Goal: Check status: Check status

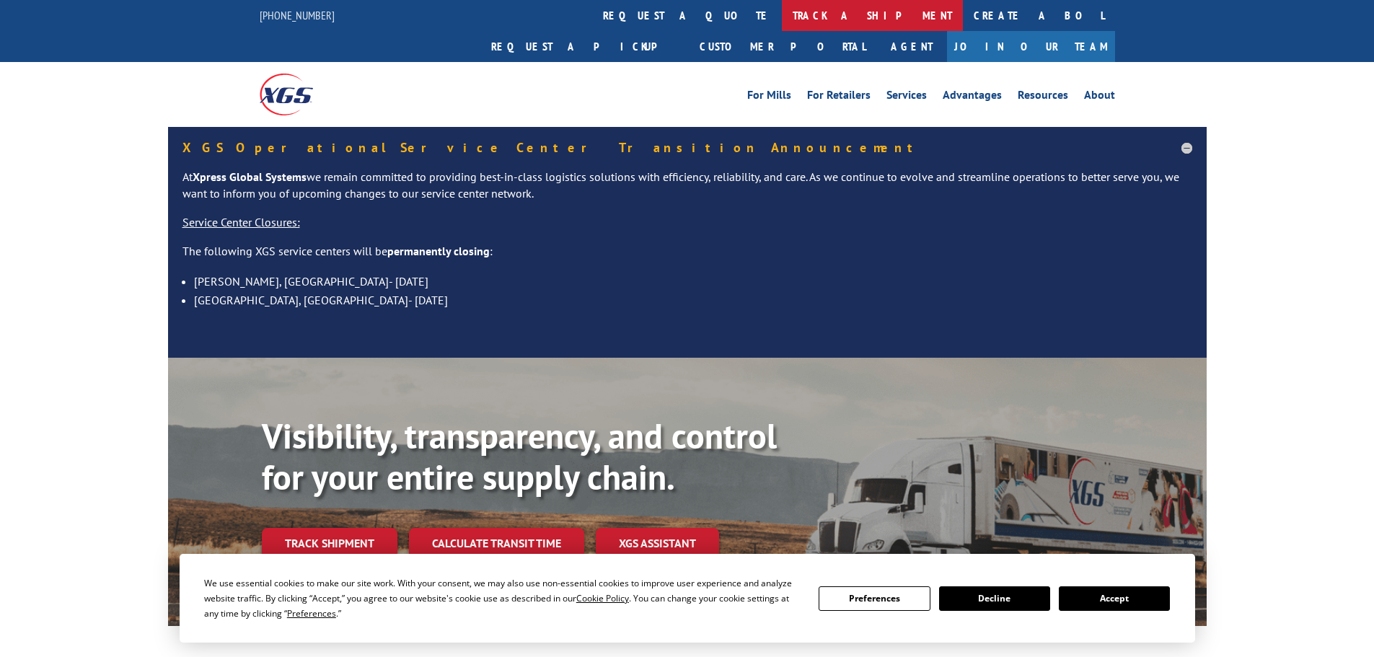
click at [782, 9] on link "track a shipment" at bounding box center [872, 15] width 181 height 31
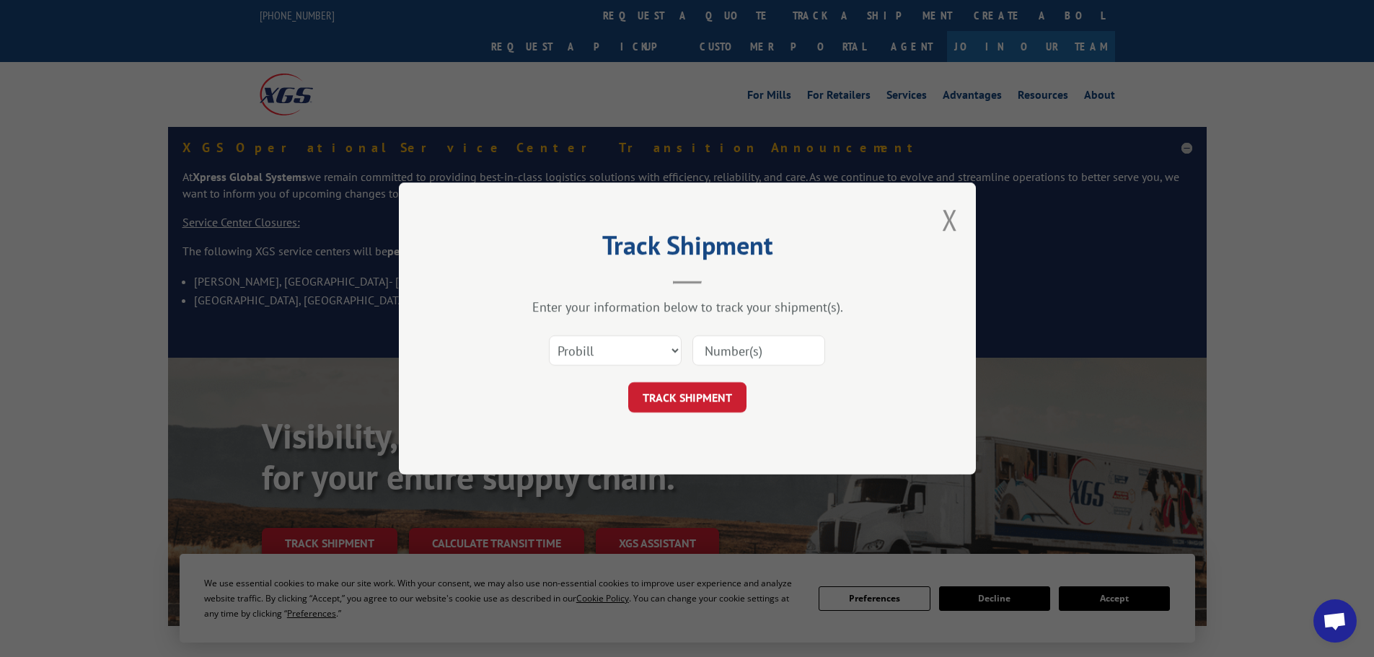
drag, startPoint x: 584, startPoint y: 331, endPoint x: 589, endPoint y: 348, distance: 17.3
click at [584, 332] on div "Select category... Probill BOL PO" at bounding box center [687, 351] width 433 height 48
drag, startPoint x: 589, startPoint y: 351, endPoint x: 590, endPoint y: 364, distance: 13.0
click at [589, 352] on select "Select category... Probill BOL PO" at bounding box center [615, 350] width 133 height 30
select select "po"
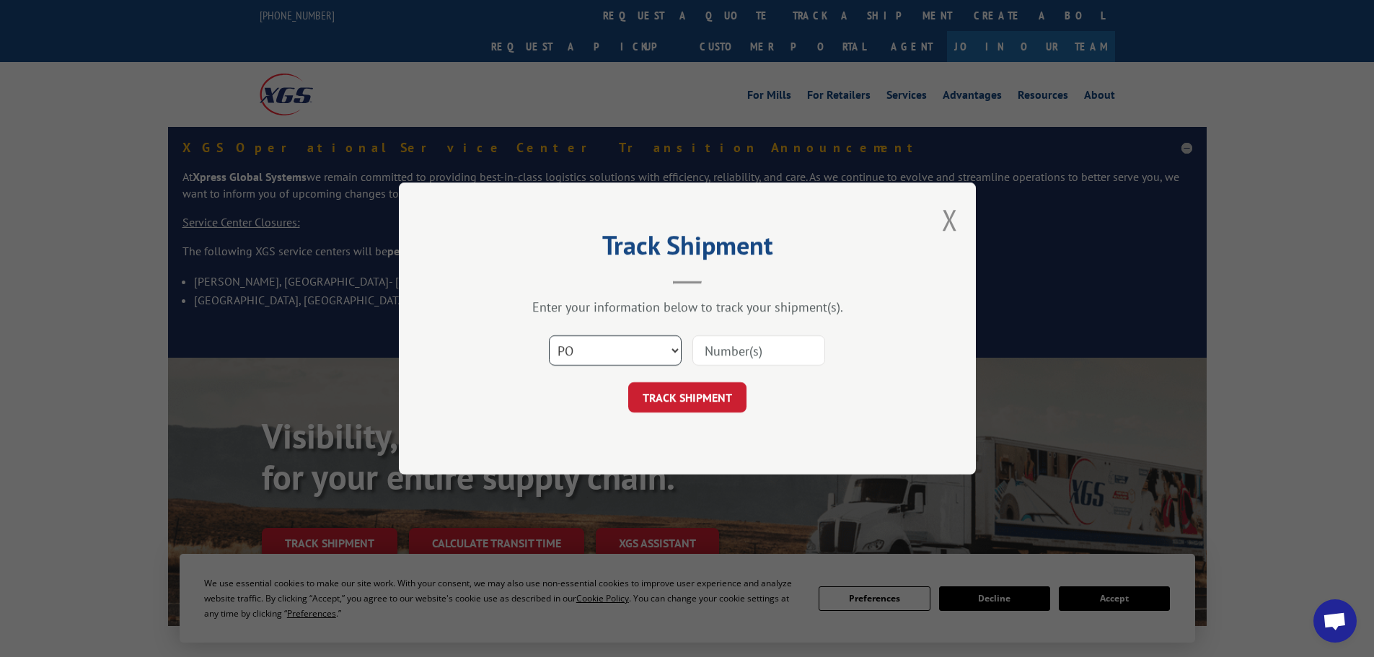
click at [549, 335] on select "Select category... Probill BOL PO" at bounding box center [615, 350] width 133 height 30
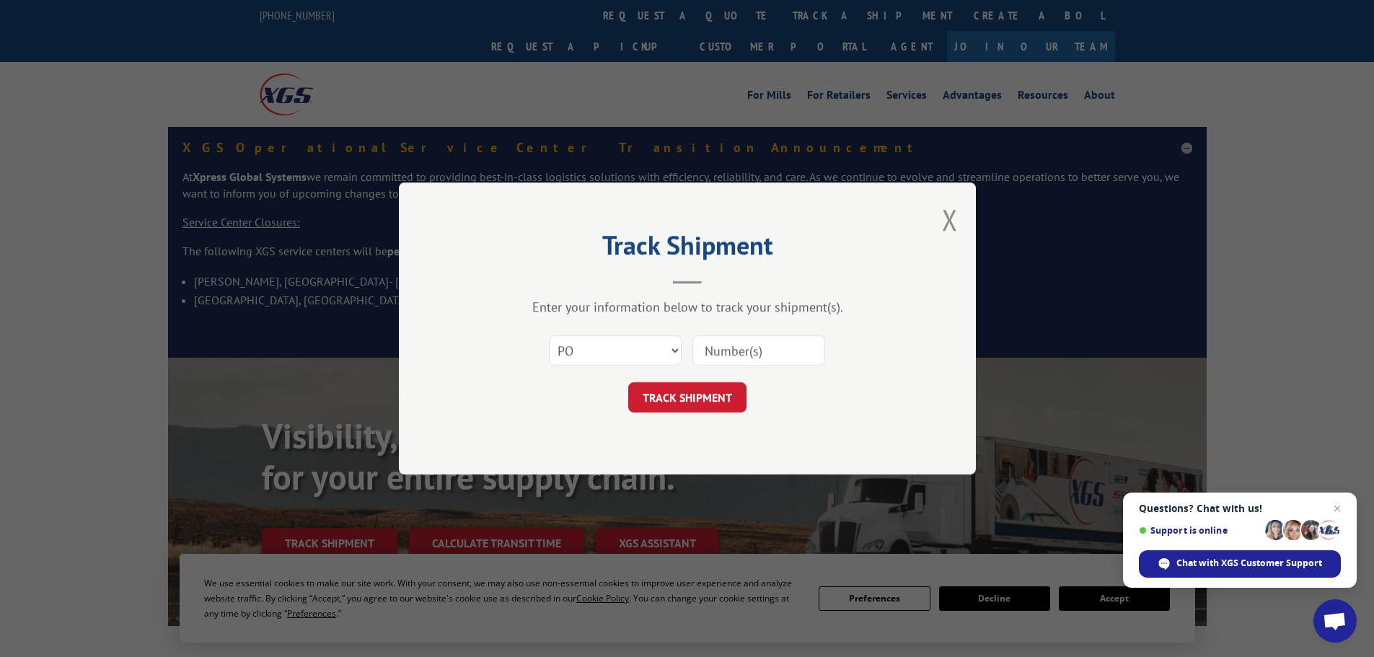
click at [725, 350] on input at bounding box center [758, 350] width 133 height 30
paste input "44532556"
type input "44532556"
click at [697, 397] on button "TRACK SHIPMENT" at bounding box center [687, 397] width 118 height 30
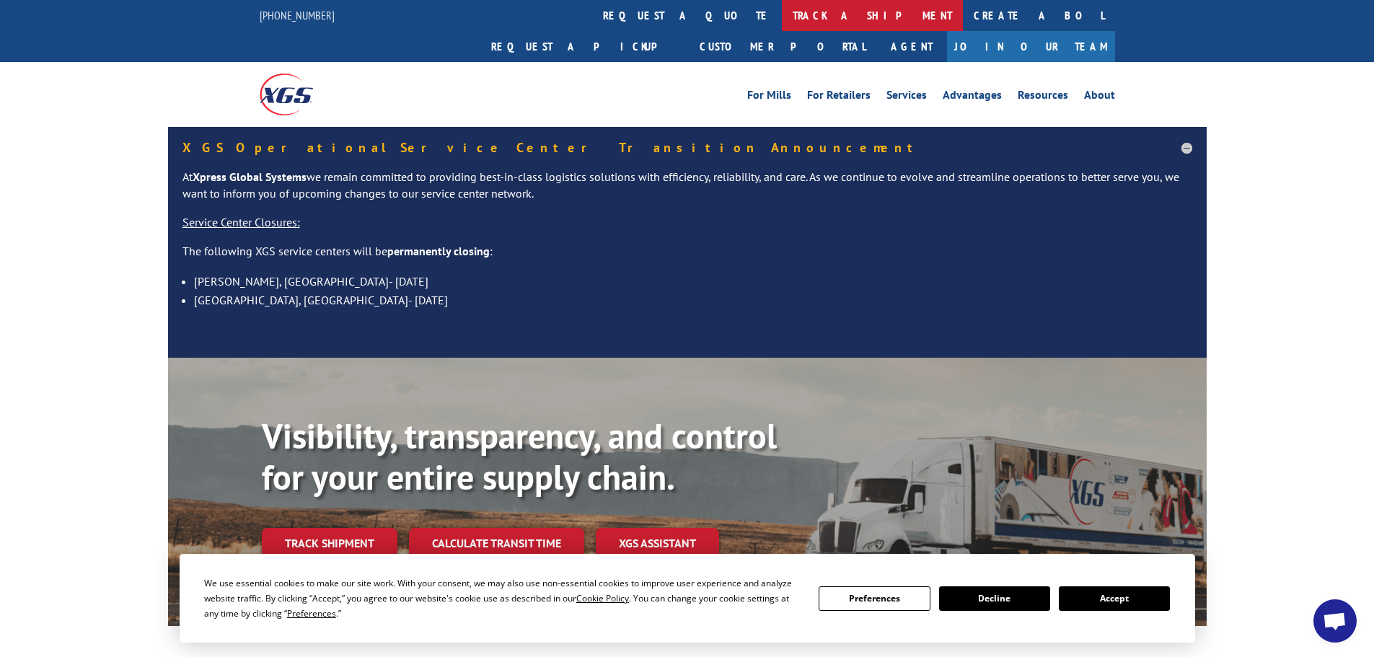
click at [782, 9] on link "track a shipment" at bounding box center [872, 15] width 181 height 31
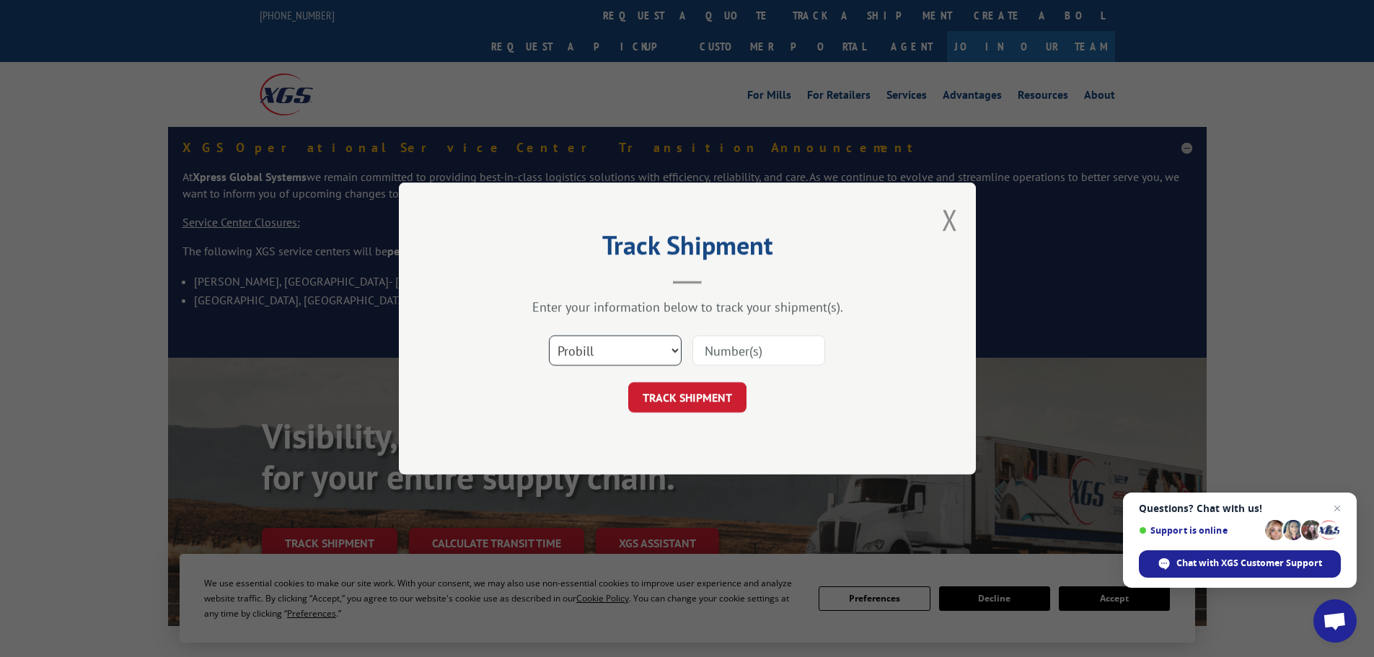
click at [564, 353] on select "Select category... Probill BOL PO" at bounding box center [615, 350] width 133 height 30
select select "po"
click at [549, 335] on select "Select category... Probill BOL PO" at bounding box center [615, 350] width 133 height 30
click at [743, 355] on input at bounding box center [758, 350] width 133 height 30
paste input "44532874"
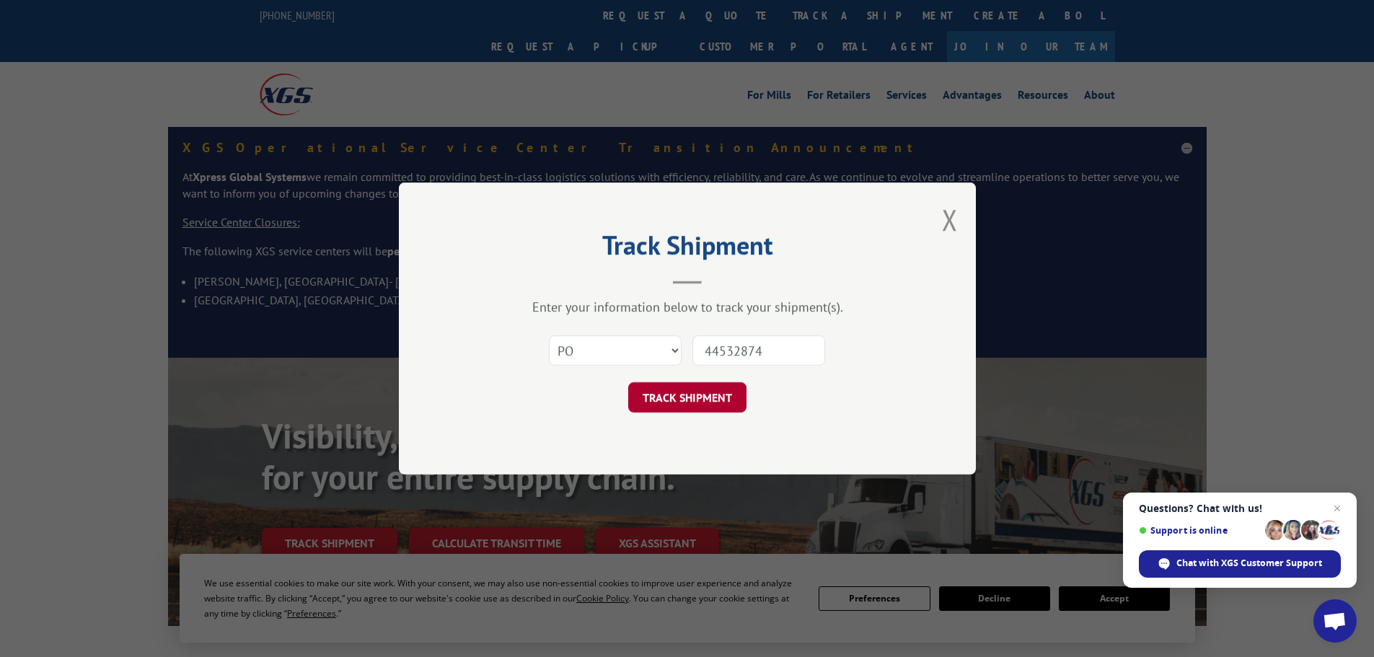
type input "44532874"
click at [705, 385] on button "TRACK SHIPMENT" at bounding box center [687, 397] width 118 height 30
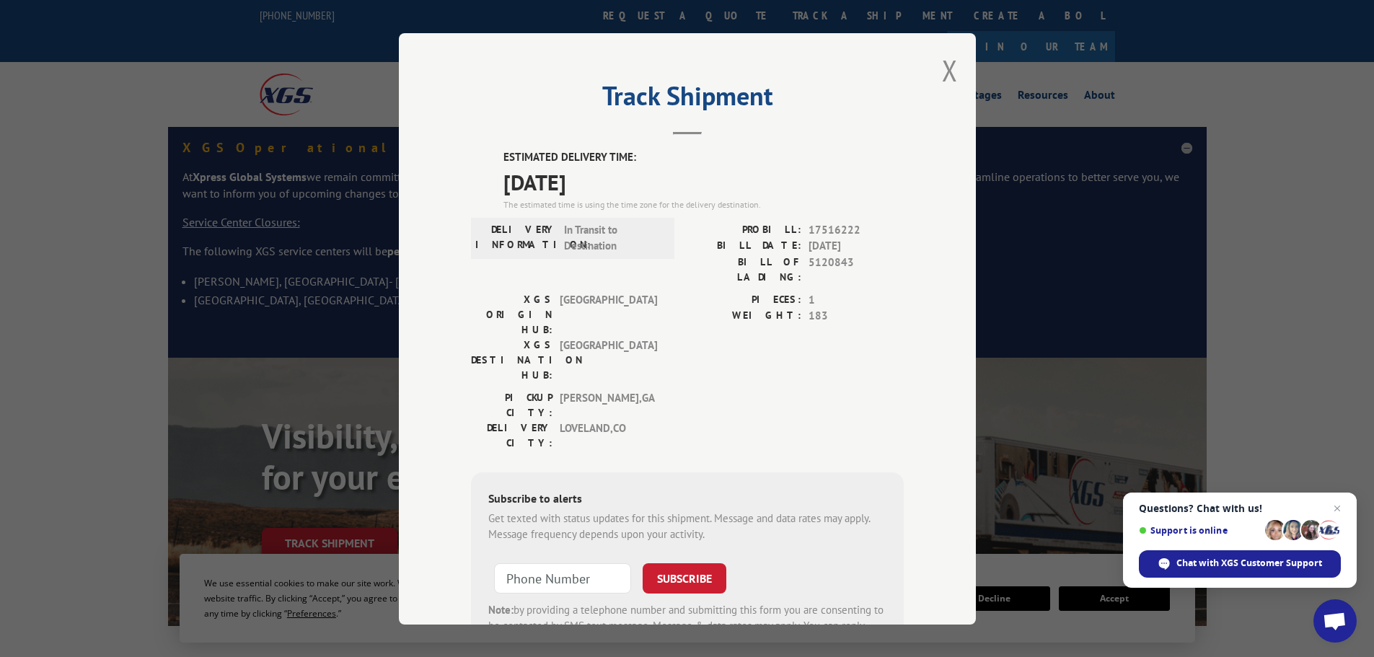
drag, startPoint x: 370, startPoint y: 441, endPoint x: 72, endPoint y: 271, distance: 342.7
click at [72, 271] on div "Track Shipment ESTIMATED DELIVERY TIME: 09/03/2025 The estimated time is using …" at bounding box center [687, 328] width 1374 height 657
click at [951, 66] on button "Close modal" at bounding box center [950, 70] width 16 height 38
